Goal: Find specific page/section: Find specific page/section

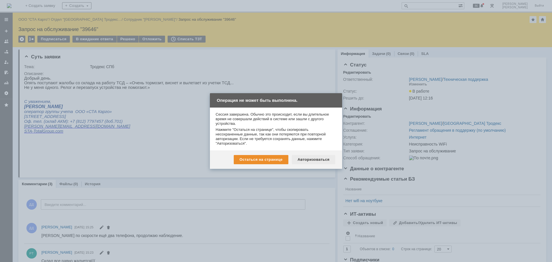
click at [314, 157] on div "Авторизоваться" at bounding box center [313, 159] width 43 height 9
